Goal: Task Accomplishment & Management: Manage account settings

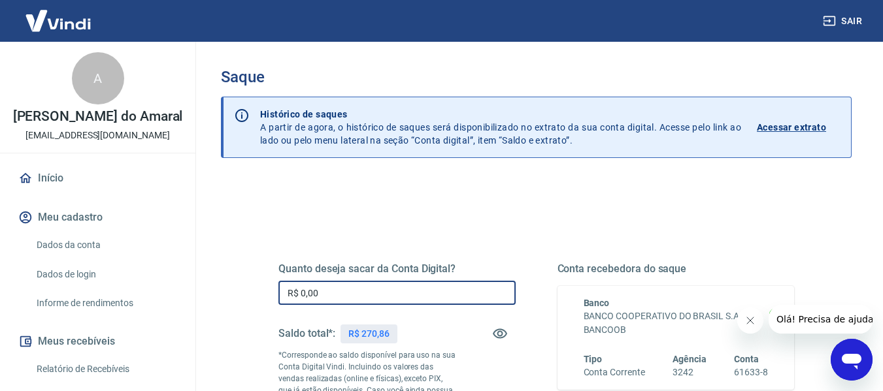
click at [308, 292] on input "R$ 0,00" at bounding box center [396, 293] width 237 height 24
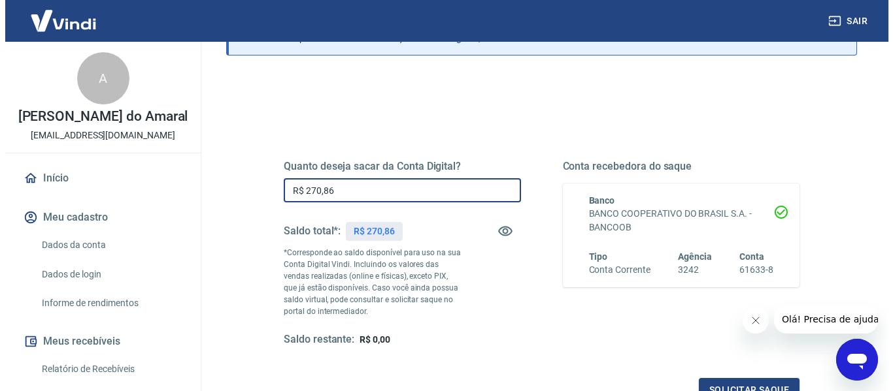
scroll to position [131, 0]
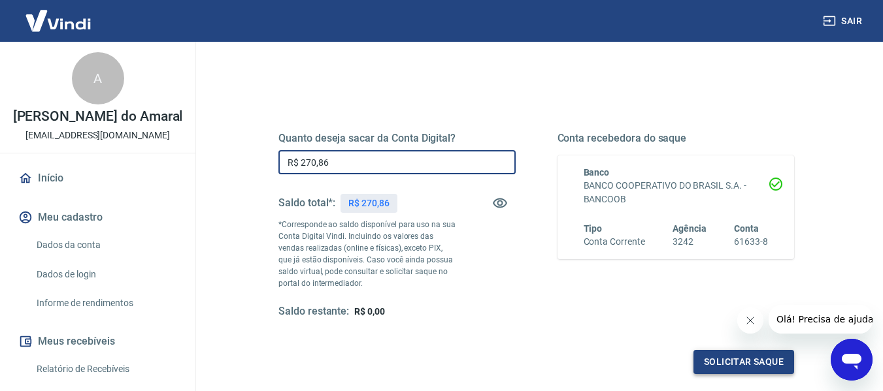
type input "R$ 270,86"
click at [720, 365] on button "Solicitar saque" at bounding box center [743, 362] width 101 height 24
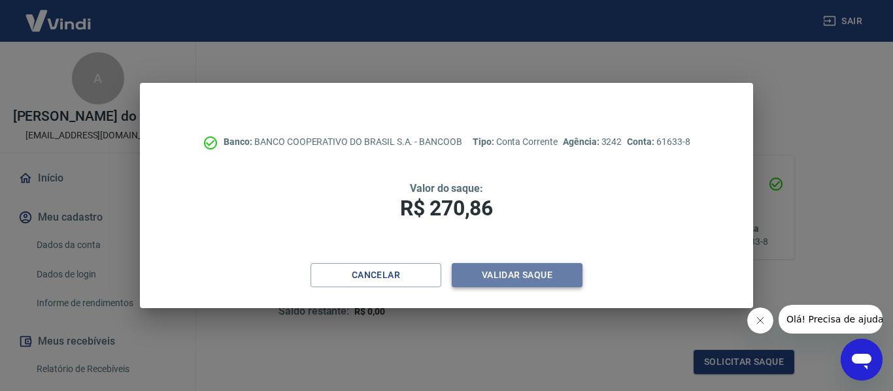
click at [508, 276] on button "Validar saque" at bounding box center [517, 275] width 131 height 24
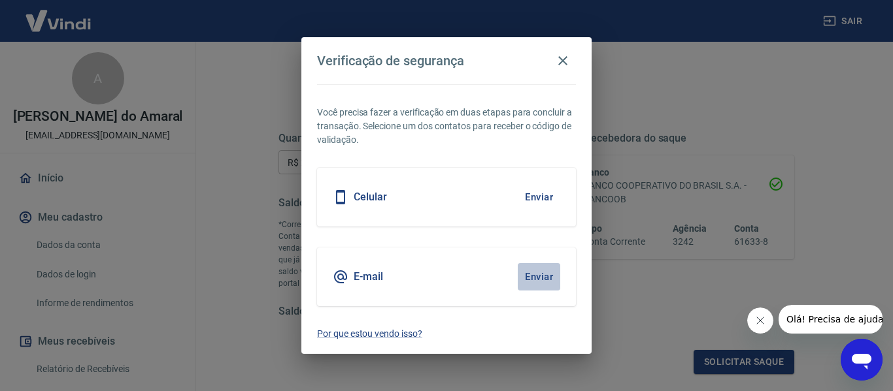
click at [540, 278] on button "Enviar" at bounding box center [538, 276] width 42 height 27
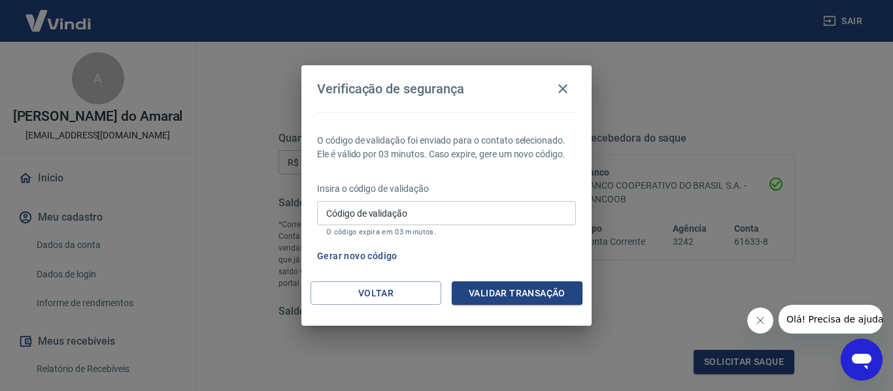
click at [369, 217] on input "Código de validação" at bounding box center [446, 213] width 259 height 24
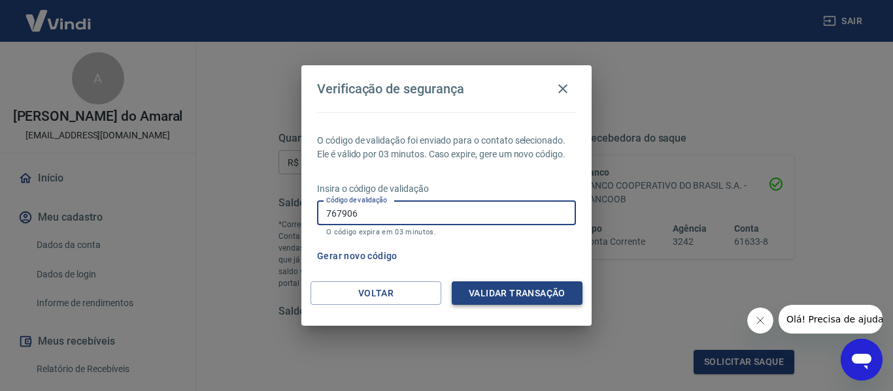
type input "767906"
click at [495, 295] on button "Validar transação" at bounding box center [517, 294] width 131 height 24
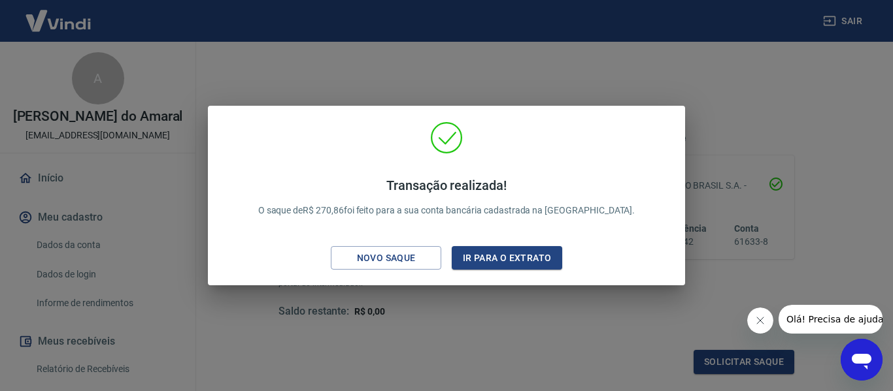
click at [504, 75] on div "Transação realizada! O saque de R$ 270,86 foi feito para a sua conta bancária c…" at bounding box center [446, 195] width 893 height 391
